Goal: Task Accomplishment & Management: Manage account settings

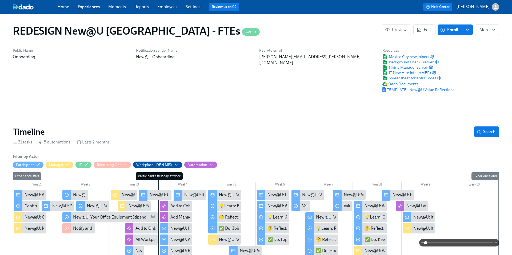
click at [90, 7] on link "Experiences" at bounding box center [89, 6] width 22 height 5
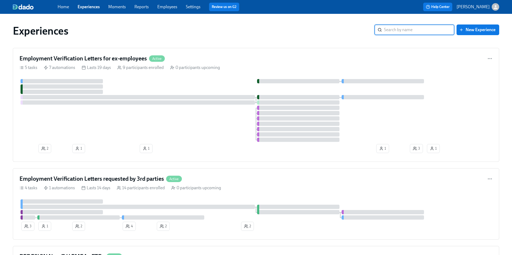
click at [399, 27] on input "search" at bounding box center [419, 30] width 70 height 11
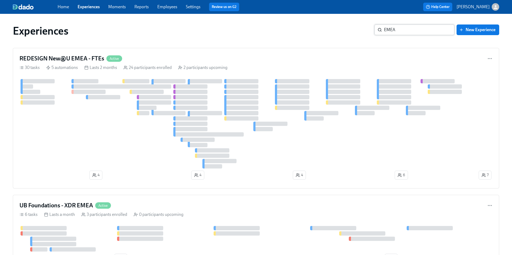
click at [407, 29] on input "EMEA" at bounding box center [419, 30] width 70 height 11
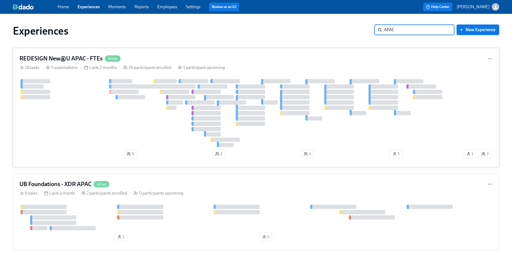
type input "APAC"
click at [67, 57] on h4 "REDESIGN New@U APAC - FTEs" at bounding box center [60, 59] width 83 height 8
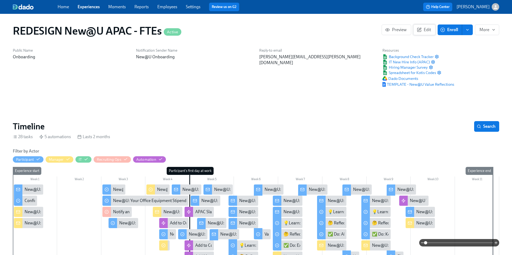
scroll to position [0, 4380]
click at [88, 8] on link "Experiences" at bounding box center [89, 6] width 22 height 5
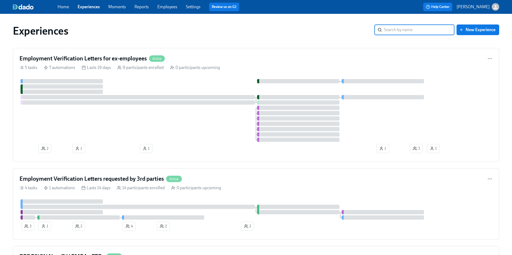
click at [399, 30] on input "search" at bounding box center [419, 30] width 70 height 11
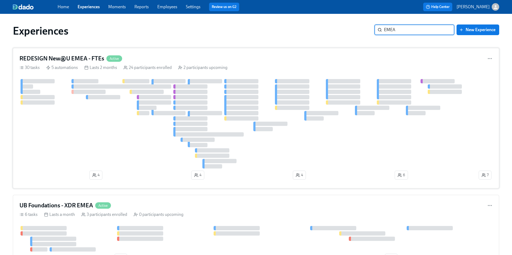
type input "EMEA"
click at [93, 58] on h4 "REDESIGN New@U EMEA - FTEs" at bounding box center [61, 59] width 85 height 8
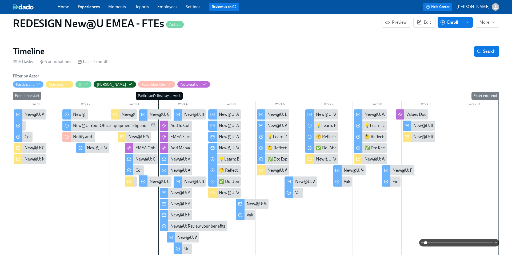
scroll to position [0, 3369]
click at [194, 114] on div "New@U: It's Time....For Some Swag!" at bounding box center [217, 115] width 67 height 6
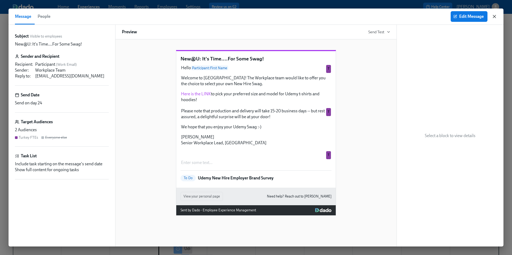
click at [494, 17] on icon "button" at bounding box center [494, 16] width 3 height 3
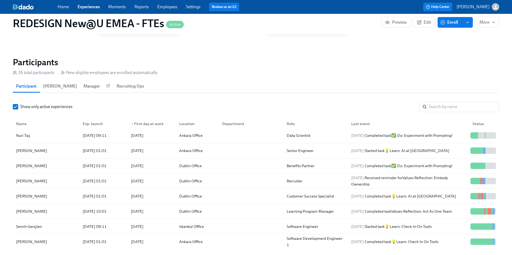
scroll to position [94, 0]
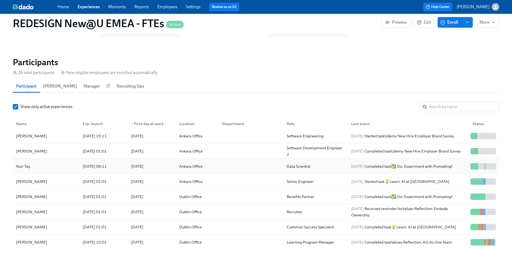
click at [23, 167] on div "Nuri Taş" at bounding box center [23, 166] width 18 height 6
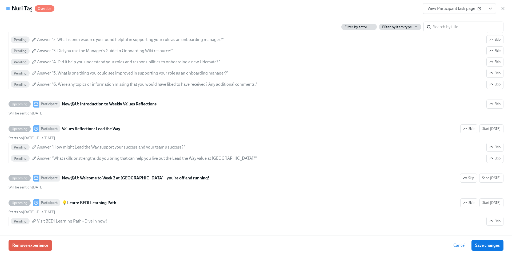
scroll to position [1047, 0]
click at [503, 9] on icon "button" at bounding box center [503, 8] width 3 height 3
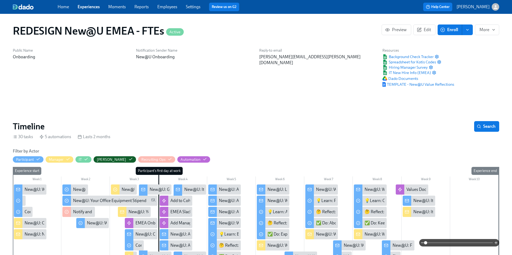
click at [193, 188] on div "New@U: It's Time....For Some Swag!" at bounding box center [217, 190] width 67 height 6
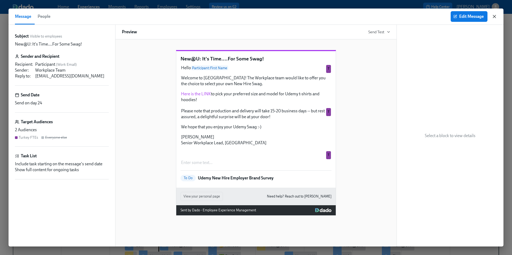
click at [495, 17] on icon "button" at bounding box center [494, 16] width 5 height 5
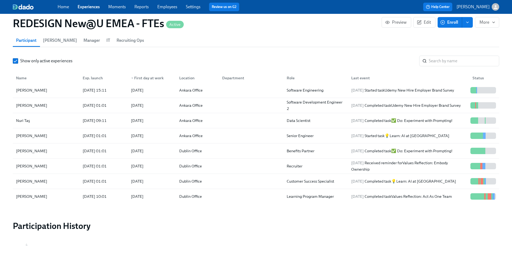
scroll to position [563, 0]
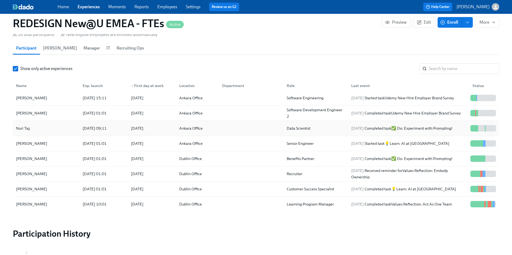
click at [25, 129] on div "Nuri Taş" at bounding box center [23, 128] width 18 height 6
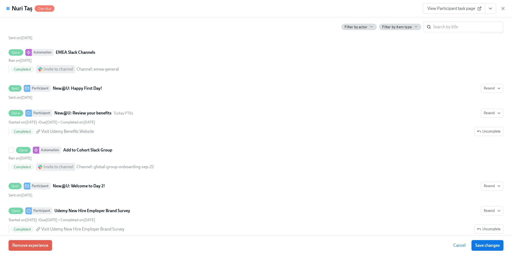
scroll to position [834, 0]
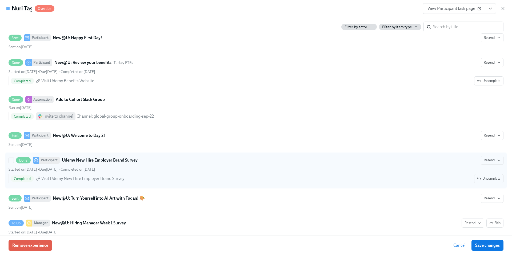
click at [92, 158] on strong "Udemy New Hire Employer Brand Survey" at bounding box center [100, 160] width 76 height 6
click at [14, 158] on input "Done Participant Udemy New Hire Employer Brand Survey Resend Started on [DATE] …" at bounding box center [11, 160] width 5 height 5
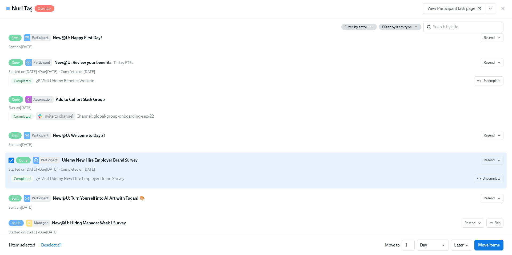
click at [92, 159] on strong "Udemy New Hire Employer Brand Survey" at bounding box center [100, 160] width 76 height 6
click at [14, 159] on input "Done Participant Udemy New Hire Employer Brand Survey Resend Started on [DATE] …" at bounding box center [11, 160] width 5 height 5
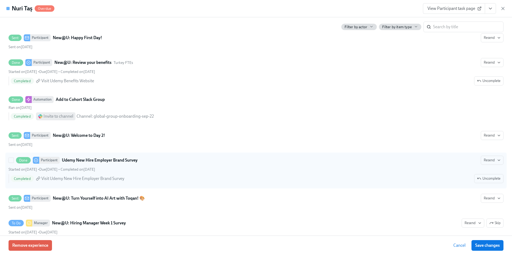
click at [92, 159] on strong "Udemy New Hire Employer Brand Survey" at bounding box center [100, 160] width 76 height 6
click at [14, 159] on input "Done Participant Udemy New Hire Employer Brand Survey Resend Started on [DATE] …" at bounding box center [11, 160] width 5 height 5
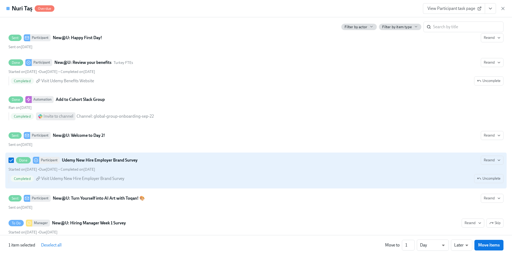
click at [92, 159] on strong "Udemy New Hire Employer Brand Survey" at bounding box center [100, 160] width 76 height 6
click at [14, 159] on input "Done Participant Udemy New Hire Employer Brand Survey Resend Started on [DATE] …" at bounding box center [11, 160] width 5 height 5
checkbox input "false"
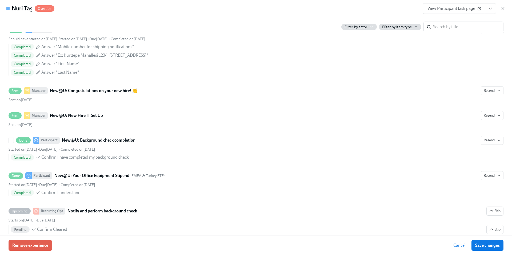
scroll to position [0, 0]
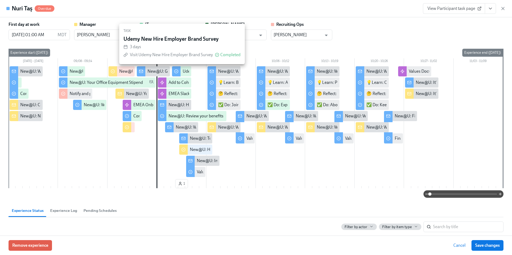
click at [183, 73] on div "Udemy New Hire Employer Brand Survey" at bounding box center [220, 72] width 74 height 6
click at [181, 68] on div "Udemy New Hire Employer Brand Survey" at bounding box center [181, 71] width 19 height 10
click at [187, 69] on div "Udemy New Hire Employer Brand Survey" at bounding box center [220, 72] width 74 height 6
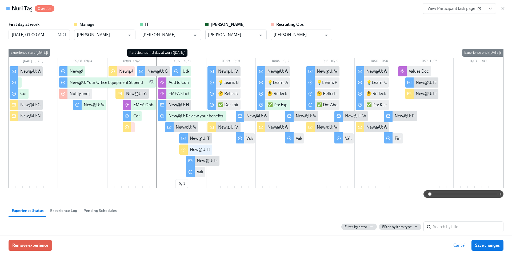
click at [258, 253] on div "Remove experience Cancel Save changes" at bounding box center [256, 245] width 512 height 19
click at [503, 8] on icon "button" at bounding box center [503, 8] width 3 height 3
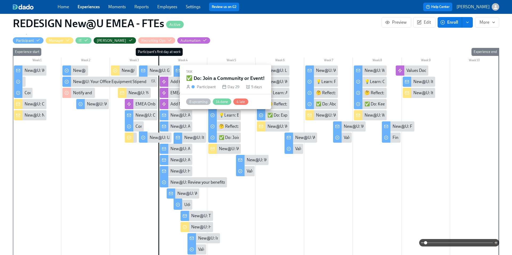
scroll to position [120, 0]
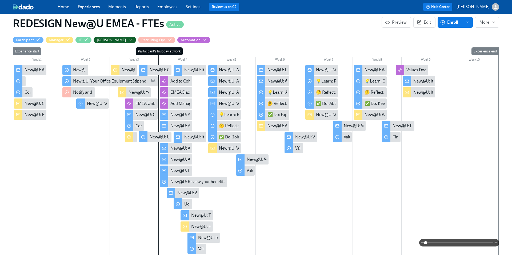
click at [201, 70] on div "New@U: It's Time....For Some Swag!" at bounding box center [217, 70] width 67 height 6
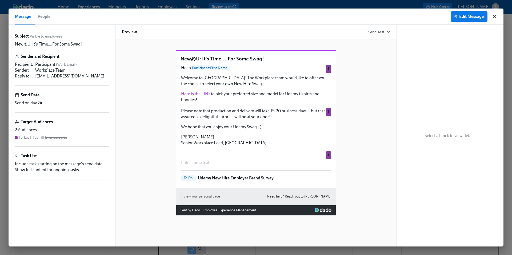
click at [495, 16] on icon "button" at bounding box center [494, 16] width 3 height 3
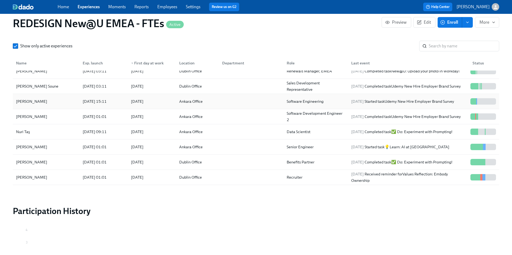
scroll to position [72, 0]
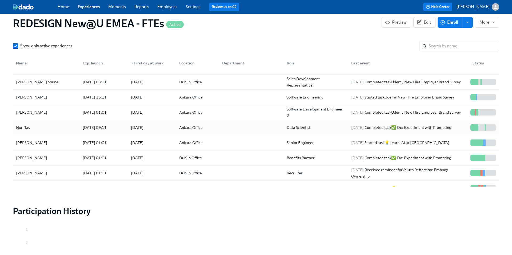
click at [27, 127] on div "Nuri Taş" at bounding box center [23, 128] width 18 height 6
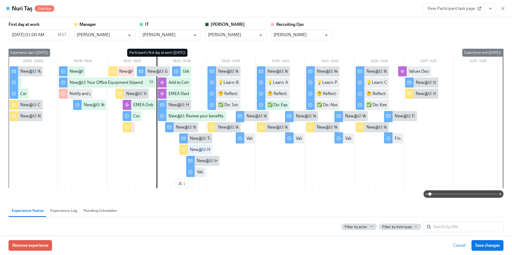
click at [186, 128] on div "New@U: Welcome to Day 2!" at bounding box center [201, 128] width 51 height 6
click at [183, 126] on div "New@U: Welcome to Day 2!" at bounding box center [201, 128] width 51 height 6
click at [178, 126] on div "New@U: Welcome to Day 2!" at bounding box center [201, 128] width 51 height 6
click at [173, 127] on div at bounding box center [169, 127] width 9 height 10
click at [172, 127] on div at bounding box center [169, 127] width 9 height 10
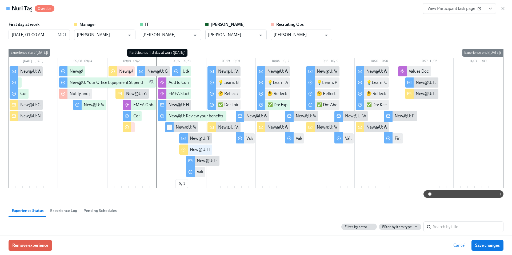
click at [170, 129] on input "checkbox" at bounding box center [169, 127] width 5 height 5
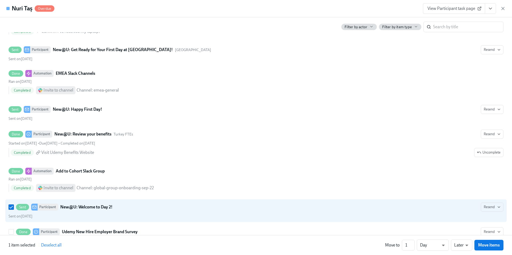
scroll to position [792, 0]
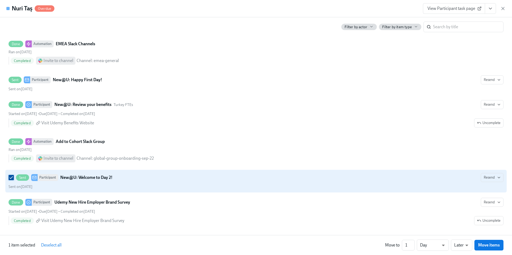
click at [9, 178] on input "Sent Participant New@U: Welcome to Day 2! Resend Sent on [DATE]" at bounding box center [11, 177] width 5 height 5
checkbox input "false"
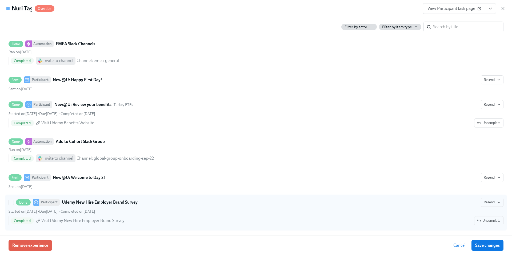
click at [72, 199] on div "Done Participant Udemy New Hire Employer Brand Survey" at bounding box center [77, 202] width 122 height 7
click at [14, 200] on input "Done Participant Udemy New Hire Employer Brand Survey Resend Started on [DATE] …" at bounding box center [11, 202] width 5 height 5
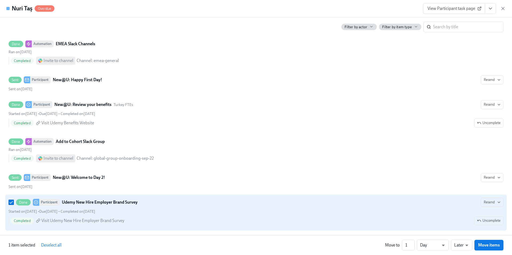
click at [72, 199] on div "Done Participant Udemy New Hire Employer Brand Survey" at bounding box center [77, 202] width 122 height 7
click at [14, 200] on input "Done Participant Udemy New Hire Employer Brand Survey Resend Started on [DATE] …" at bounding box center [11, 202] width 5 height 5
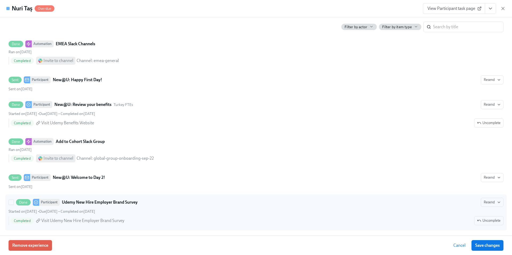
click at [43, 203] on div "Participant" at bounding box center [49, 202] width 21 height 7
click at [14, 203] on input "Done Participant Udemy New Hire Employer Brand Survey Resend Started on [DATE] …" at bounding box center [11, 202] width 5 height 5
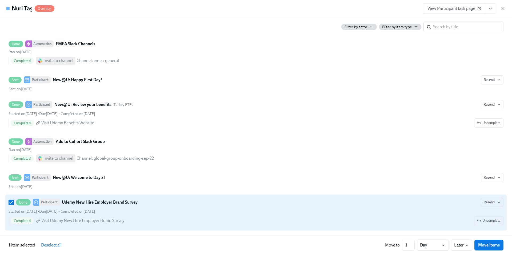
click at [43, 203] on div "Participant" at bounding box center [49, 202] width 21 height 7
click at [14, 203] on input "Done Participant Udemy New Hire Employer Brand Survey Resend Started on [DATE] …" at bounding box center [11, 202] width 5 height 5
checkbox input "false"
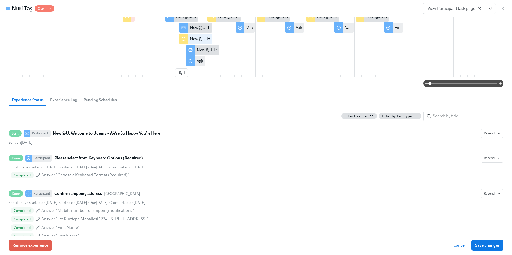
scroll to position [0, 0]
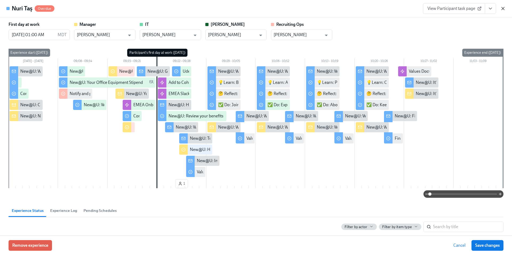
click at [504, 9] on icon "button" at bounding box center [502, 8] width 5 height 5
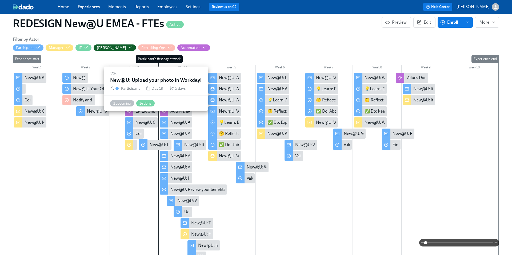
scroll to position [113, 0]
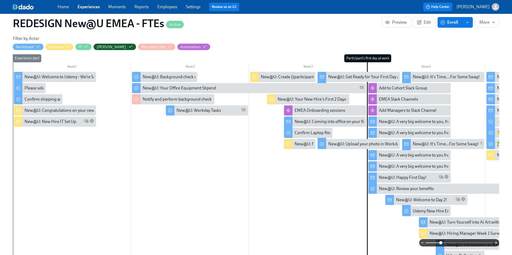
drag, startPoint x: 426, startPoint y: 244, endPoint x: 439, endPoint y: 243, distance: 13.6
click at [439, 243] on span at bounding box center [440, 243] width 3 height 3
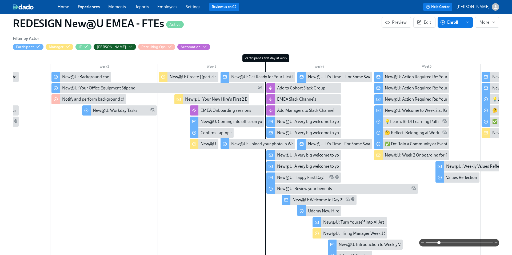
scroll to position [0, 86]
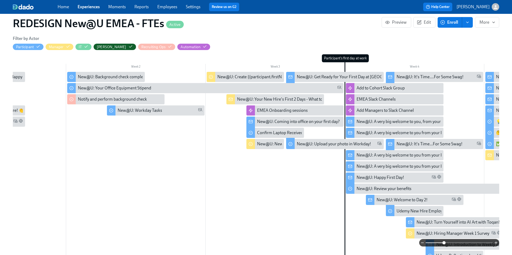
drag, startPoint x: 439, startPoint y: 243, endPoint x: 445, endPoint y: 243, distance: 5.1
click at [445, 243] on span at bounding box center [443, 243] width 3 height 3
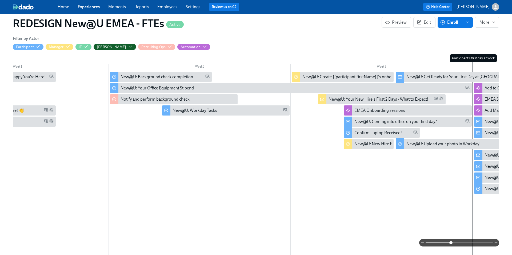
drag, startPoint x: 445, startPoint y: 243, endPoint x: 451, endPoint y: 243, distance: 6.1
click at [451, 243] on span at bounding box center [450, 243] width 3 height 3
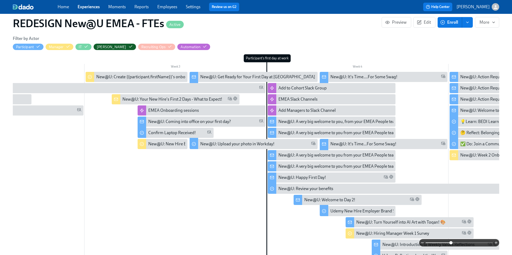
scroll to position [0, 292]
click at [446, 77] on div "New@U: It's Time....For Some Swag!" at bounding box center [384, 77] width 128 height 10
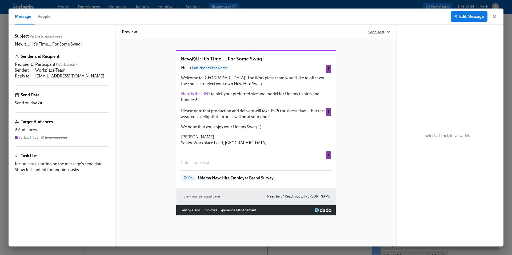
click at [389, 32] on icon "button" at bounding box center [388, 32] width 4 height 4
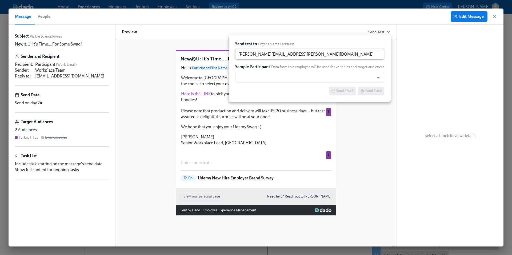
click at [302, 50] on input "[PERSON_NAME][EMAIL_ADDRESS][PERSON_NAME][DOMAIN_NAME]" at bounding box center [309, 54] width 149 height 11
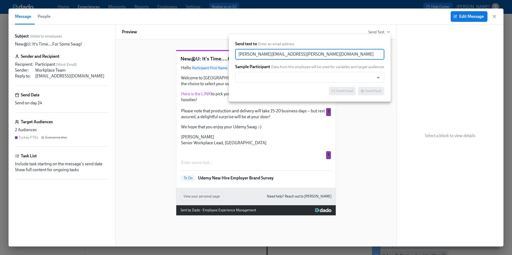
click at [376, 138] on div at bounding box center [256, 127] width 512 height 255
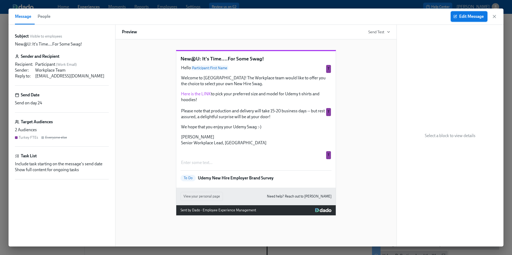
click at [468, 15] on span "Edit Message" at bounding box center [468, 16] width 29 height 5
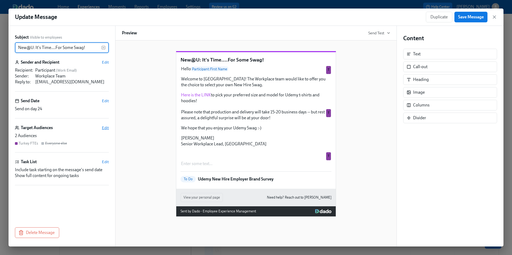
click at [105, 127] on span "Edit" at bounding box center [105, 127] width 7 height 5
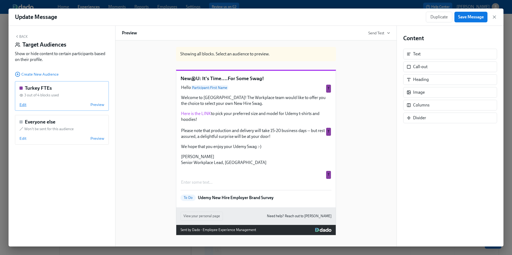
click at [23, 104] on span "Edit" at bounding box center [22, 104] width 7 height 5
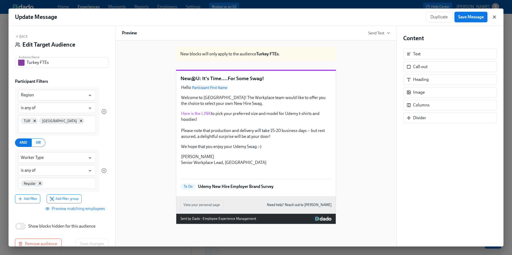
click at [495, 16] on icon "button" at bounding box center [494, 17] width 3 height 3
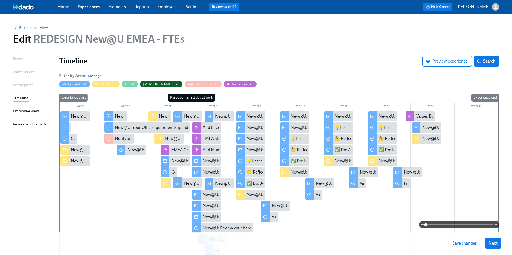
click at [23, 84] on div "Participants" at bounding box center [23, 85] width 21 height 6
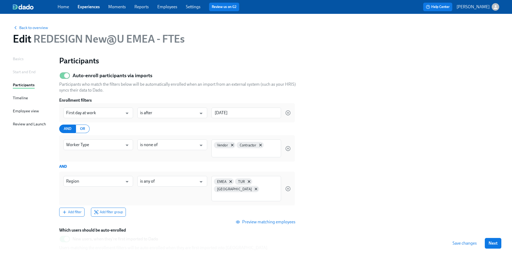
click at [16, 58] on div "Basics" at bounding box center [18, 59] width 11 height 6
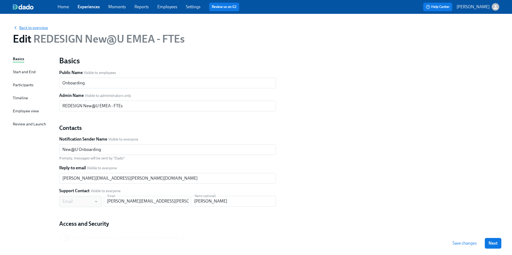
click at [42, 29] on span "Back to overview" at bounding box center [30, 27] width 35 height 5
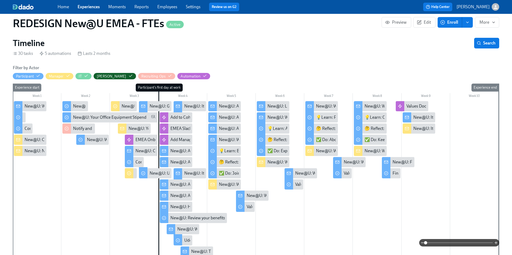
scroll to position [84, 0]
click at [198, 106] on div "New@U: It's Time....For Some Swag!" at bounding box center [217, 106] width 67 height 6
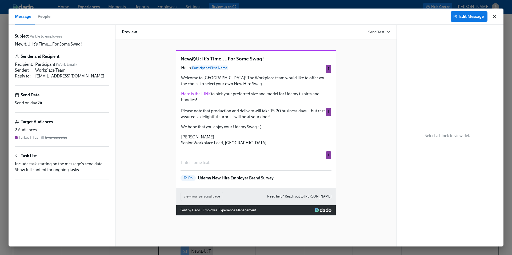
click at [494, 18] on icon "button" at bounding box center [494, 16] width 5 height 5
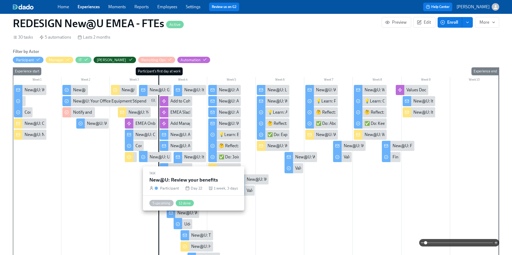
scroll to position [103, 0]
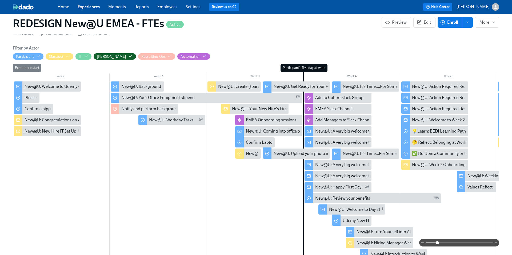
drag, startPoint x: 427, startPoint y: 243, endPoint x: 437, endPoint y: 244, distance: 9.6
click at [437, 244] on span at bounding box center [437, 243] width 3 height 3
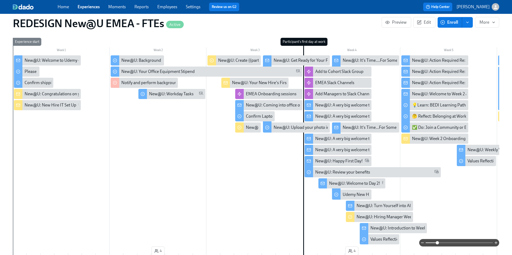
scroll to position [128, 0]
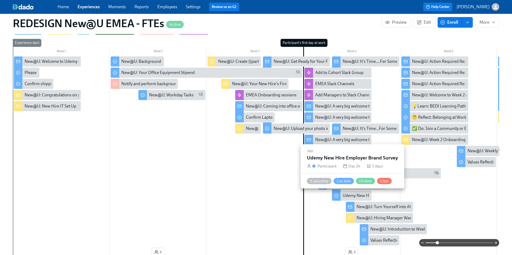
click at [354, 196] on div "Udemy New Hire Employer Brand Survey" at bounding box center [380, 196] width 74 height 6
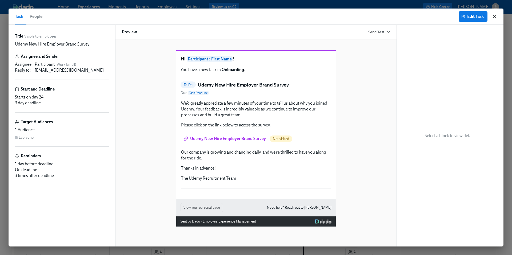
click at [496, 17] on icon "button" at bounding box center [494, 16] width 5 height 5
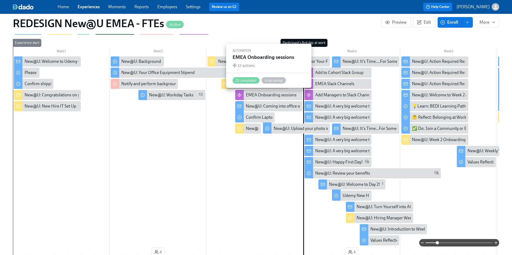
click at [291, 95] on div "EMEA Onboarding sessions" at bounding box center [271, 95] width 51 height 6
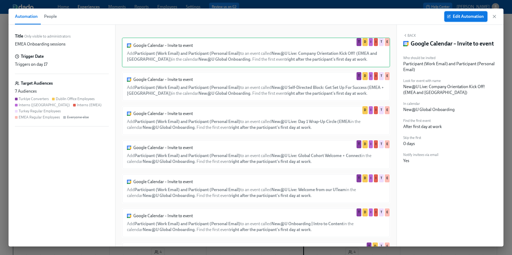
click at [459, 17] on span "Edit Automation" at bounding box center [466, 16] width 36 height 5
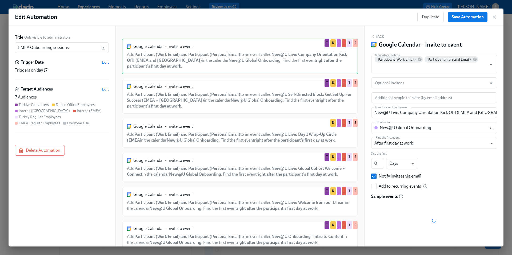
click at [35, 120] on div "Turkiye Converters Dublin Office Employees Interns ([GEOGRAPHIC_DATA]) Interns …" at bounding box center [62, 113] width 94 height 23
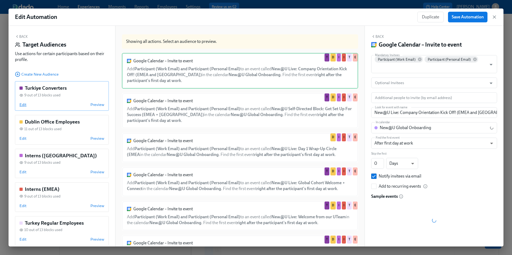
click at [23, 105] on span "Edit" at bounding box center [22, 104] width 7 height 5
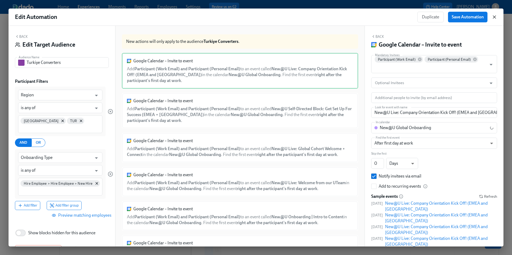
click at [495, 18] on icon "button" at bounding box center [494, 17] width 3 height 3
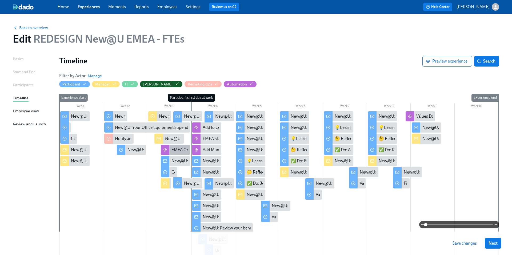
click at [179, 149] on div "EMEA Onboarding sessions" at bounding box center [196, 150] width 51 height 6
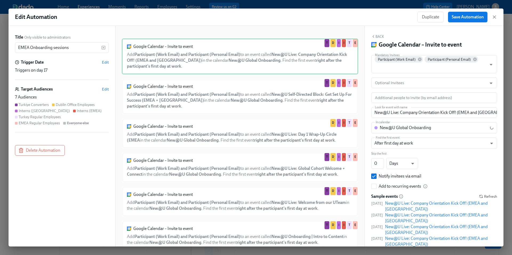
click at [29, 117] on div "Turkey Regular Employees" at bounding box center [40, 117] width 42 height 5
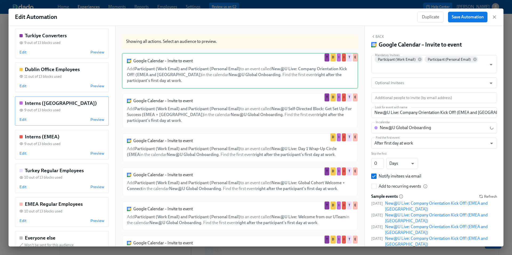
scroll to position [75, 0]
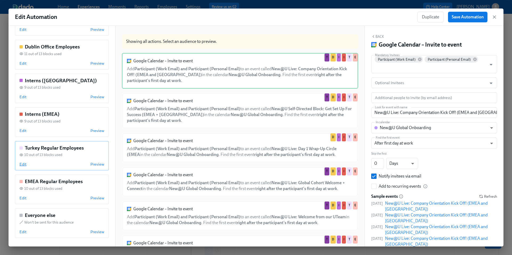
click at [24, 165] on span "Edit" at bounding box center [22, 164] width 7 height 5
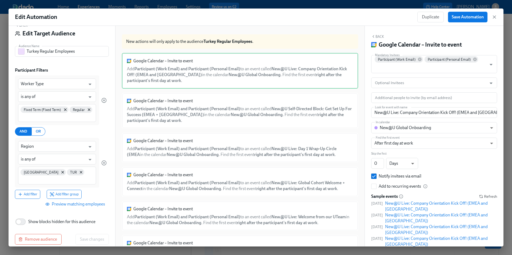
scroll to position [11, 0]
click at [496, 17] on icon "button" at bounding box center [494, 16] width 5 height 5
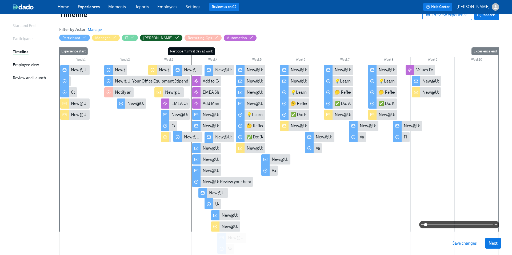
scroll to position [46, 0]
click at [225, 71] on div "New@U: It's Time....For Some Swag!" at bounding box center [248, 70] width 67 height 6
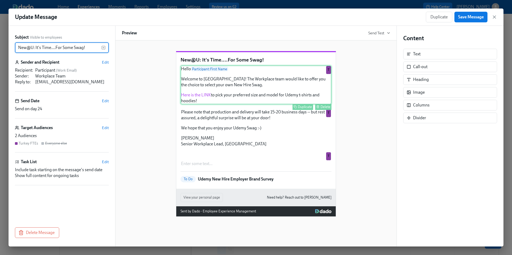
click at [194, 105] on div "Hello Participant : First Name Welcome to Udemy! The Workplace team would like …" at bounding box center [256, 85] width 151 height 39
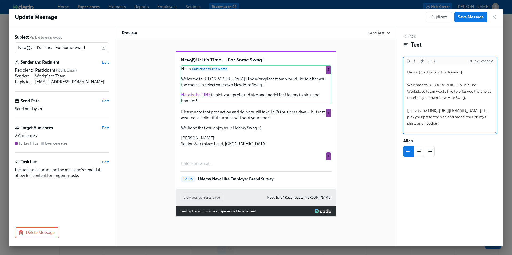
click at [389, 175] on div "New@U: It's Time....For Some Swag! Hello Participant : First Name Welcome to Ud…" at bounding box center [256, 130] width 268 height 174
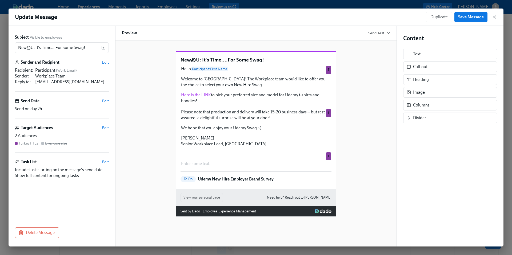
scroll to position [22, 0]
click at [105, 127] on span "Edit" at bounding box center [105, 127] width 7 height 5
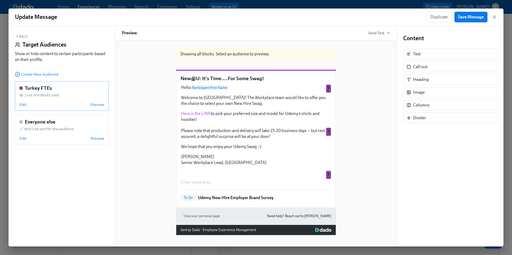
click at [63, 99] on div "Turkey FTEs 3 out of 4 blocks used Edit Preview" at bounding box center [62, 96] width 94 height 30
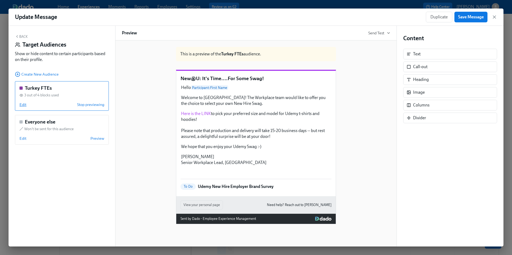
click at [22, 105] on span "Edit" at bounding box center [22, 104] width 7 height 5
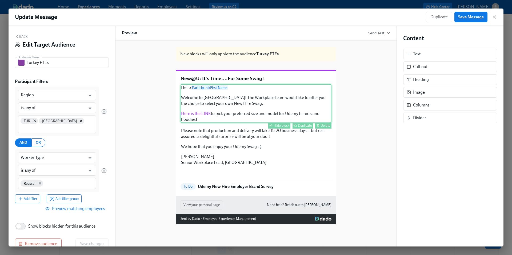
click at [235, 89] on div "Hello Participant : First Name Welcome to Udemy! The Workplace team would like …" at bounding box center [256, 103] width 151 height 39
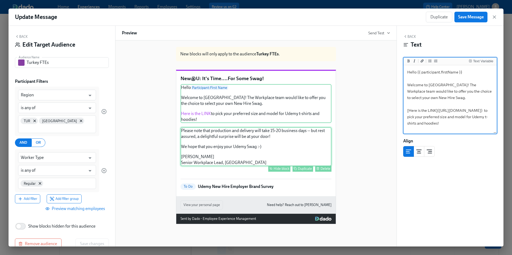
click at [235, 127] on div "Please note that production and delivery will take 15-20 business days -- but r…" at bounding box center [256, 146] width 151 height 39
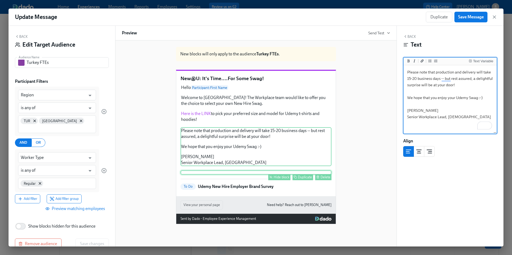
click at [240, 171] on div "Hide block Duplicate Delete" at bounding box center [256, 173] width 151 height 4
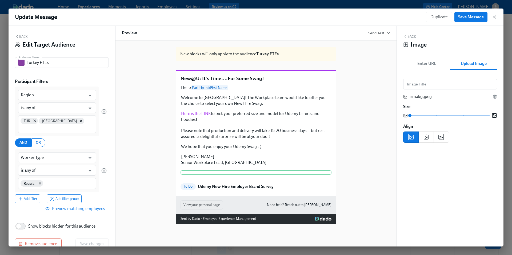
click at [134, 162] on div "New blocks will only apply to the audience Turkey FTEs . New@U: It's Time....Fo…" at bounding box center [256, 134] width 268 height 182
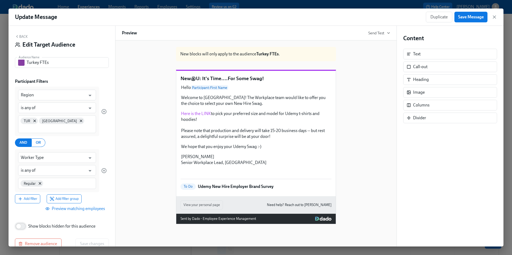
click at [19, 221] on input "Show blocks hidden for this audience" at bounding box center [18, 227] width 35 height 12
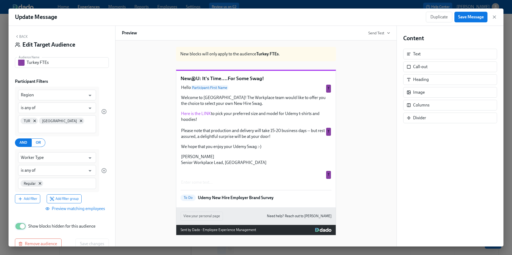
click at [19, 221] on input "Show blocks hidden for this audience" at bounding box center [22, 227] width 35 height 12
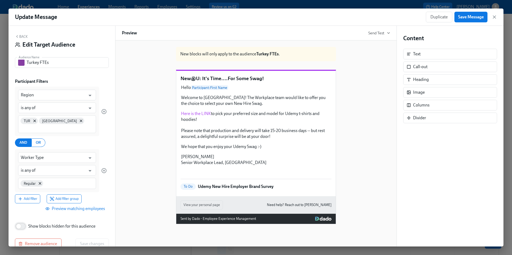
click at [19, 221] on input "Show blocks hidden for this audience" at bounding box center [18, 227] width 35 height 12
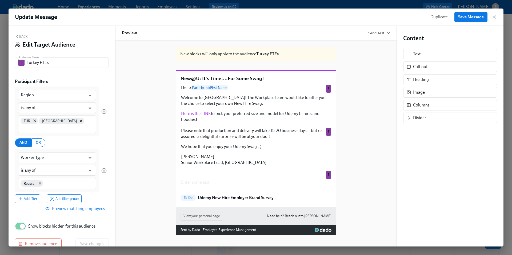
click at [19, 221] on input "Show blocks hidden for this audience" at bounding box center [22, 227] width 35 height 12
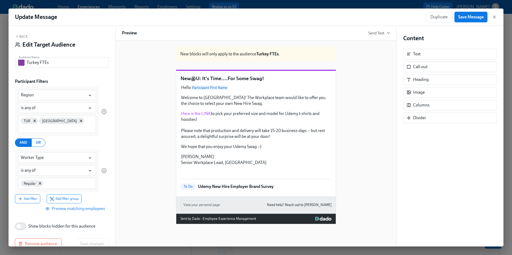
scroll to position [30, 0]
click at [19, 221] on input "Show blocks hidden for this audience" at bounding box center [18, 227] width 35 height 12
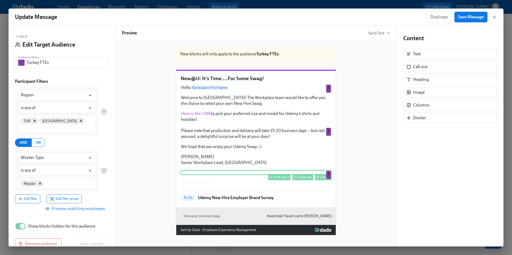
scroll to position [1, 0]
click at [24, 221] on input "Show blocks hidden for this audience" at bounding box center [22, 227] width 35 height 12
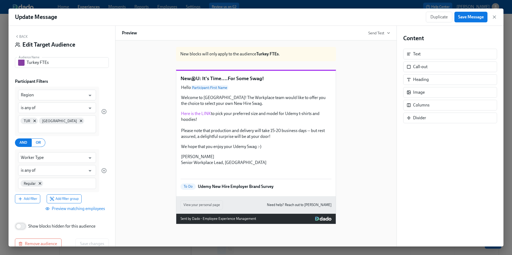
click at [24, 221] on input "Show blocks hidden for this audience" at bounding box center [18, 227] width 35 height 12
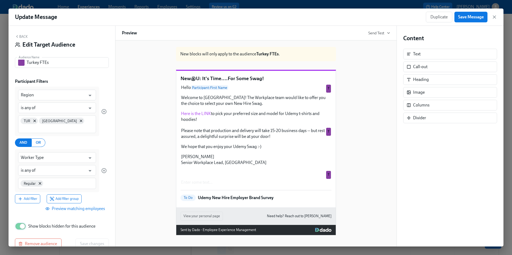
click at [24, 221] on input "Show blocks hidden for this audience" at bounding box center [22, 227] width 35 height 12
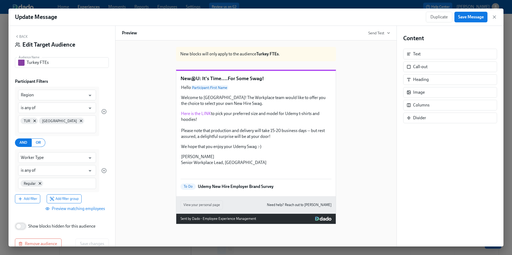
click at [24, 221] on input "Show blocks hidden for this audience" at bounding box center [18, 227] width 35 height 12
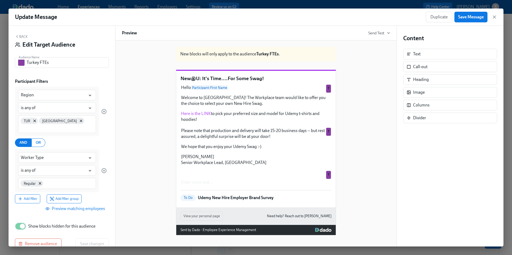
click at [24, 221] on input "Show blocks hidden for this audience" at bounding box center [22, 227] width 35 height 12
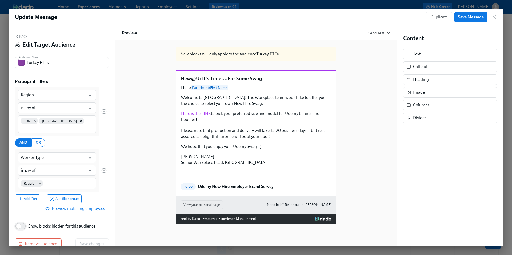
click at [24, 221] on input "Show blocks hidden for this audience" at bounding box center [18, 227] width 35 height 12
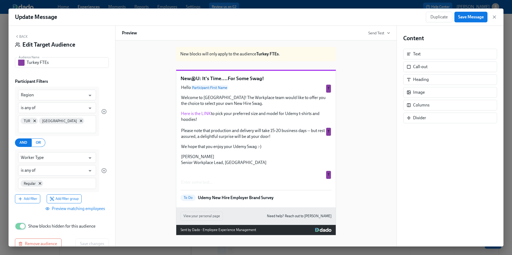
click at [23, 221] on input "Show blocks hidden for this audience" at bounding box center [22, 227] width 35 height 12
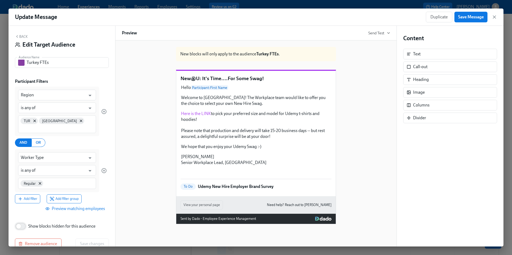
click at [23, 221] on input "Show blocks hidden for this audience" at bounding box center [18, 227] width 35 height 12
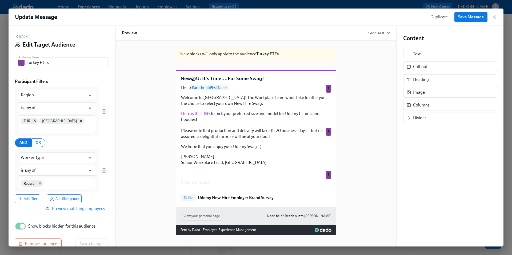
click at [23, 221] on input "Show blocks hidden for this audience" at bounding box center [22, 227] width 35 height 12
checkbox input "false"
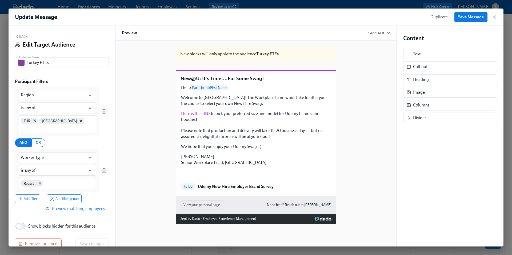
click at [145, 177] on div "New blocks will only apply to the audience Turkey FTEs . New@U: It's Time....Fo…" at bounding box center [256, 134] width 268 height 182
click at [262, 82] on p "New@U: It's Time....For Some Swag!" at bounding box center [256, 78] width 151 height 7
click at [252, 82] on p "New@U: It's Time....For Some Swag!" at bounding box center [256, 78] width 151 height 7
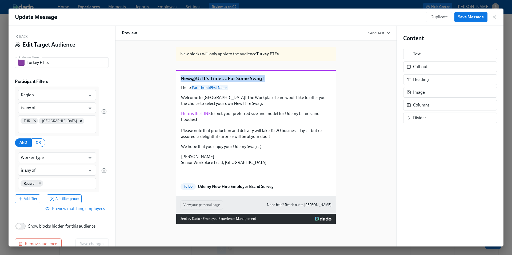
click at [252, 82] on p "New@U: It's Time....For Some Swag!" at bounding box center [256, 78] width 151 height 7
click at [496, 16] on icon "button" at bounding box center [494, 16] width 5 height 5
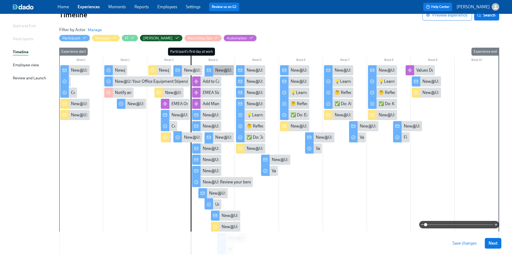
click at [223, 71] on div "New@U: It's Time....For Some Swag!" at bounding box center [248, 70] width 67 height 6
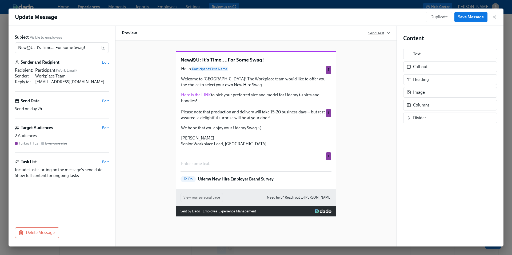
click at [377, 34] on span "Send Test" at bounding box center [379, 32] width 22 height 5
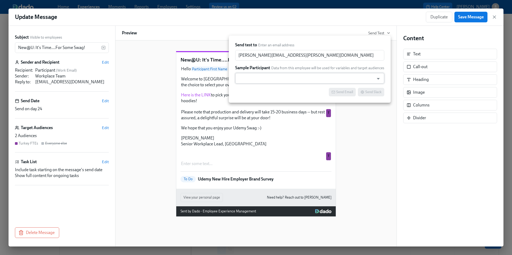
click at [246, 81] on input "text" at bounding box center [305, 78] width 134 height 11
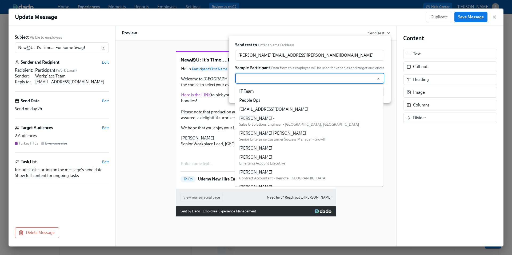
click at [246, 81] on input "text" at bounding box center [305, 78] width 134 height 11
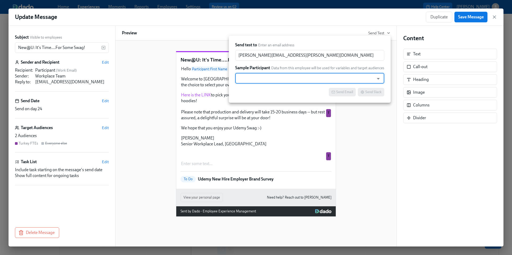
click at [246, 81] on input "text" at bounding box center [305, 78] width 134 height 11
type input "nuri"
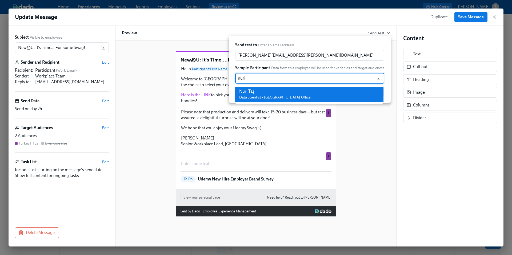
click at [253, 94] on div "Nuri Taş Data Scientist • [GEOGRAPHIC_DATA] Office" at bounding box center [274, 95] width 71 height 12
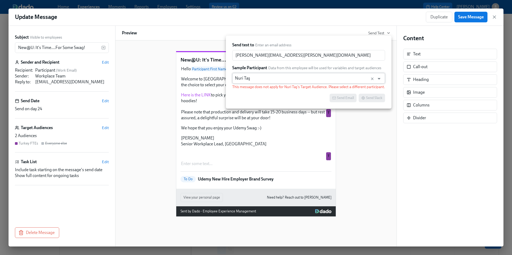
click at [254, 79] on input "Nuri Taş" at bounding box center [303, 78] width 137 height 11
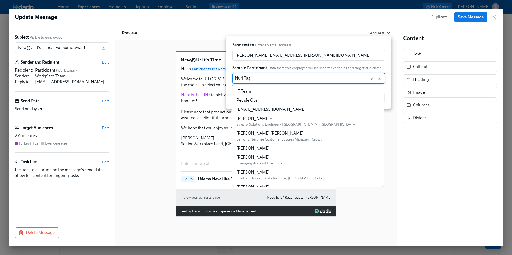
click at [254, 79] on input "Nuri Taş" at bounding box center [303, 78] width 137 height 11
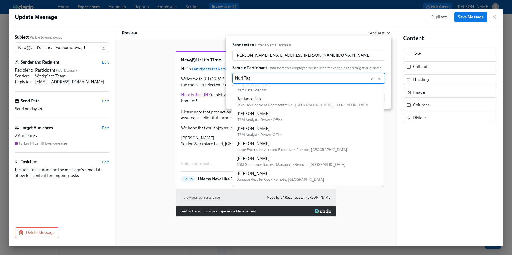
click at [254, 79] on input "Nuri Taş" at bounding box center [303, 78] width 137 height 11
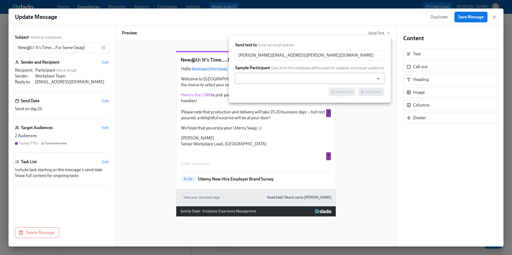
click at [245, 80] on input "text" at bounding box center [305, 78] width 134 height 11
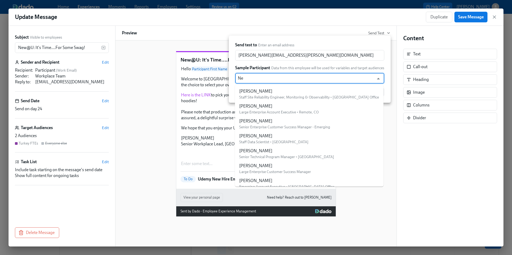
type input "N"
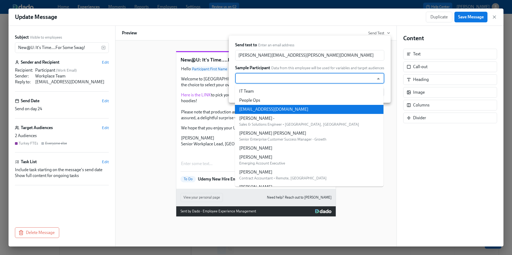
click at [381, 201] on div at bounding box center [256, 127] width 512 height 255
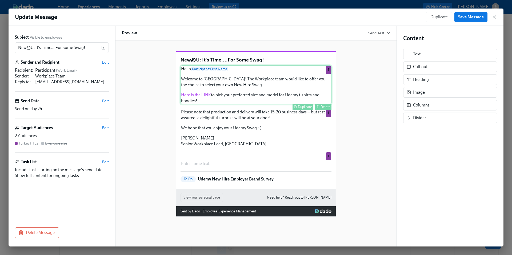
click at [248, 105] on div "Hello Participant : First Name Welcome to Udemy! The Workplace team would like …" at bounding box center [256, 85] width 151 height 39
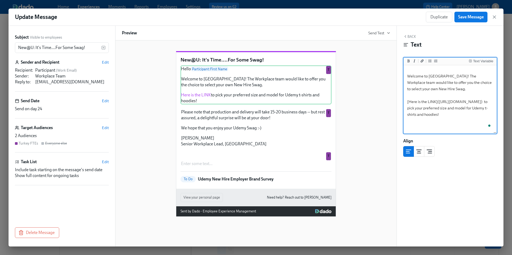
scroll to position [9, 0]
drag, startPoint x: 435, startPoint y: 121, endPoint x: 409, endPoint y: 109, distance: 29.1
click at [409, 109] on textarea "Hello {{ participant.firstName }} Welcome to [GEOGRAPHIC_DATA]! The Workplace t…" at bounding box center [450, 91] width 91 height 67
click at [372, 155] on div "New@U: It's Time....For Some Swag! Hello Participant : First Name Welcome to Ud…" at bounding box center [256, 130] width 268 height 174
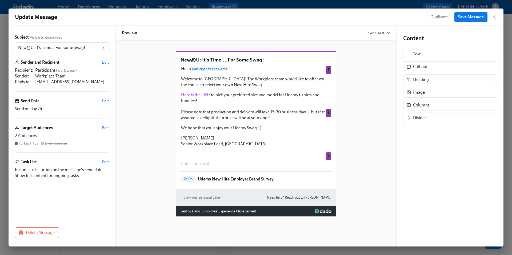
scroll to position [46, 0]
click at [362, 199] on div "New@U: It's Time....For Some Swag! Hello Participant : First Name Welcome to Ud…" at bounding box center [256, 130] width 268 height 174
click at [494, 17] on icon "button" at bounding box center [494, 17] width 3 height 3
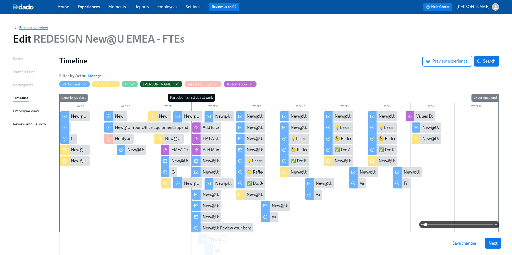
click at [40, 27] on span "Back to overview" at bounding box center [30, 27] width 35 height 5
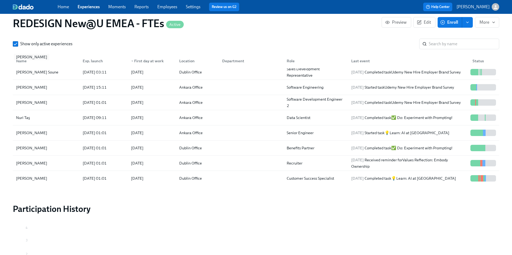
scroll to position [79, 0]
click at [22, 102] on div "[PERSON_NAME]" at bounding box center [31, 103] width 35 height 6
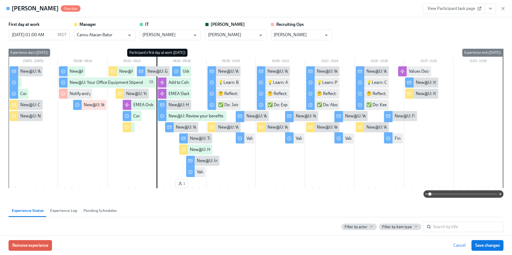
click at [506, 9] on div "Fatih Kaplama Overdue View Participant task page" at bounding box center [256, 8] width 512 height 17
click at [502, 9] on icon "button" at bounding box center [503, 8] width 3 height 3
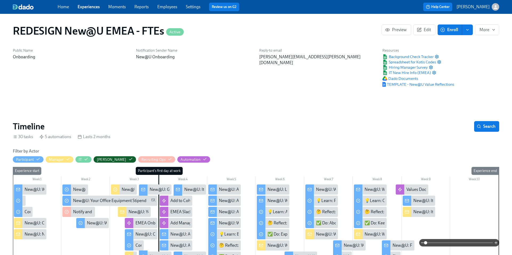
click at [191, 188] on div "New@U: It's Time....For Some Swag!" at bounding box center [217, 190] width 67 height 6
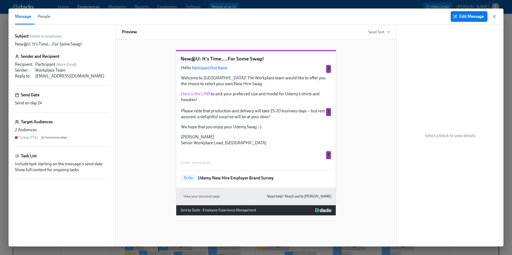
click at [253, 62] on p "New@U: It's Time....For Some Swag!" at bounding box center [256, 58] width 151 height 7
copy p "New@U: It's Time....For Some Swag!"
click at [292, 32] on div "Preview Send Test" at bounding box center [256, 32] width 282 height 15
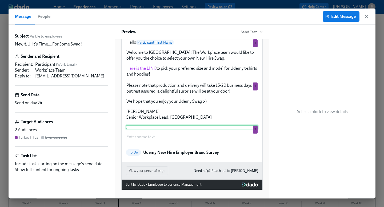
scroll to position [24, 0]
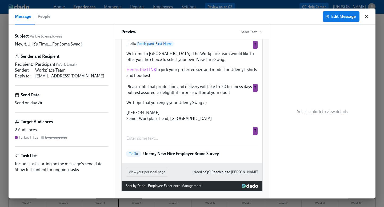
click at [366, 15] on icon "button" at bounding box center [366, 16] width 5 height 5
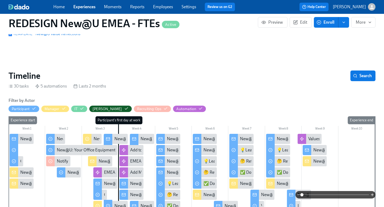
scroll to position [84, 0]
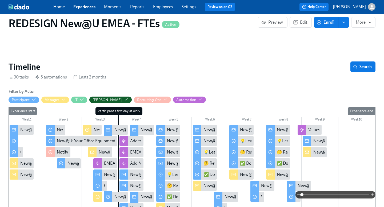
click at [166, 125] on div "New@U: Action Required Re: Your Benefits" at bounding box center [168, 130] width 24 height 10
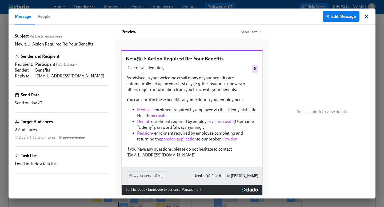
click at [365, 15] on icon "button" at bounding box center [366, 16] width 3 height 3
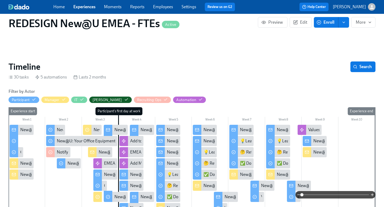
click at [144, 127] on div "New@U: It's Time....For Some Swag!" at bounding box center [174, 130] width 67 height 6
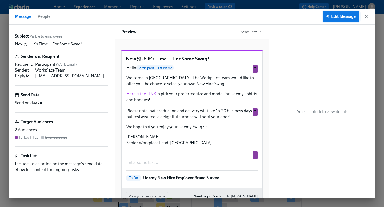
click at [336, 17] on span "Edit Message" at bounding box center [340, 16] width 29 height 5
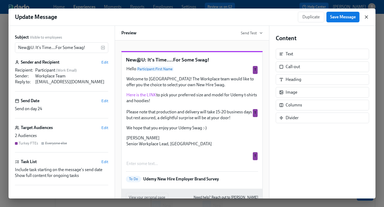
click at [368, 18] on icon "button" at bounding box center [366, 17] width 3 height 3
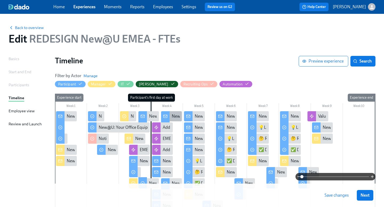
click at [177, 117] on div "New@U: It's Time....For Some Swag!" at bounding box center [205, 117] width 67 height 6
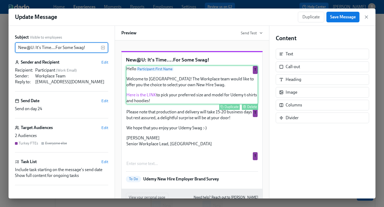
click at [146, 105] on div "Hello Participant : First Name Welcome to Udemy! The Workplace team would like …" at bounding box center [192, 85] width 132 height 39
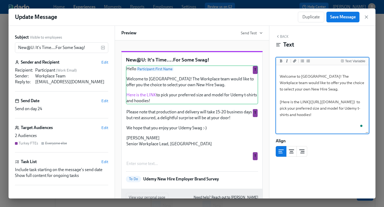
scroll to position [9, 0]
drag, startPoint x: 315, startPoint y: 121, endPoint x: 282, endPoint y: 110, distance: 34.9
click at [282, 110] on textarea "Hello {{ participant.firstName }} Welcome to [GEOGRAPHIC_DATA]! The Workplace t…" at bounding box center [322, 91] width 91 height 67
click at [318, 172] on div "Back Text Text Variable Hello {{ participant.firstName }} Welcome to Udemy! The…" at bounding box center [322, 112] width 106 height 173
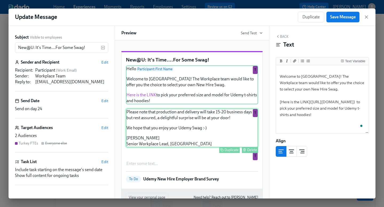
scroll to position [49, 0]
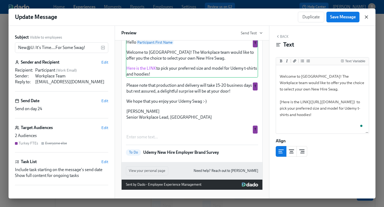
click at [367, 17] on icon "button" at bounding box center [366, 16] width 5 height 5
